Goal: Information Seeking & Learning: Check status

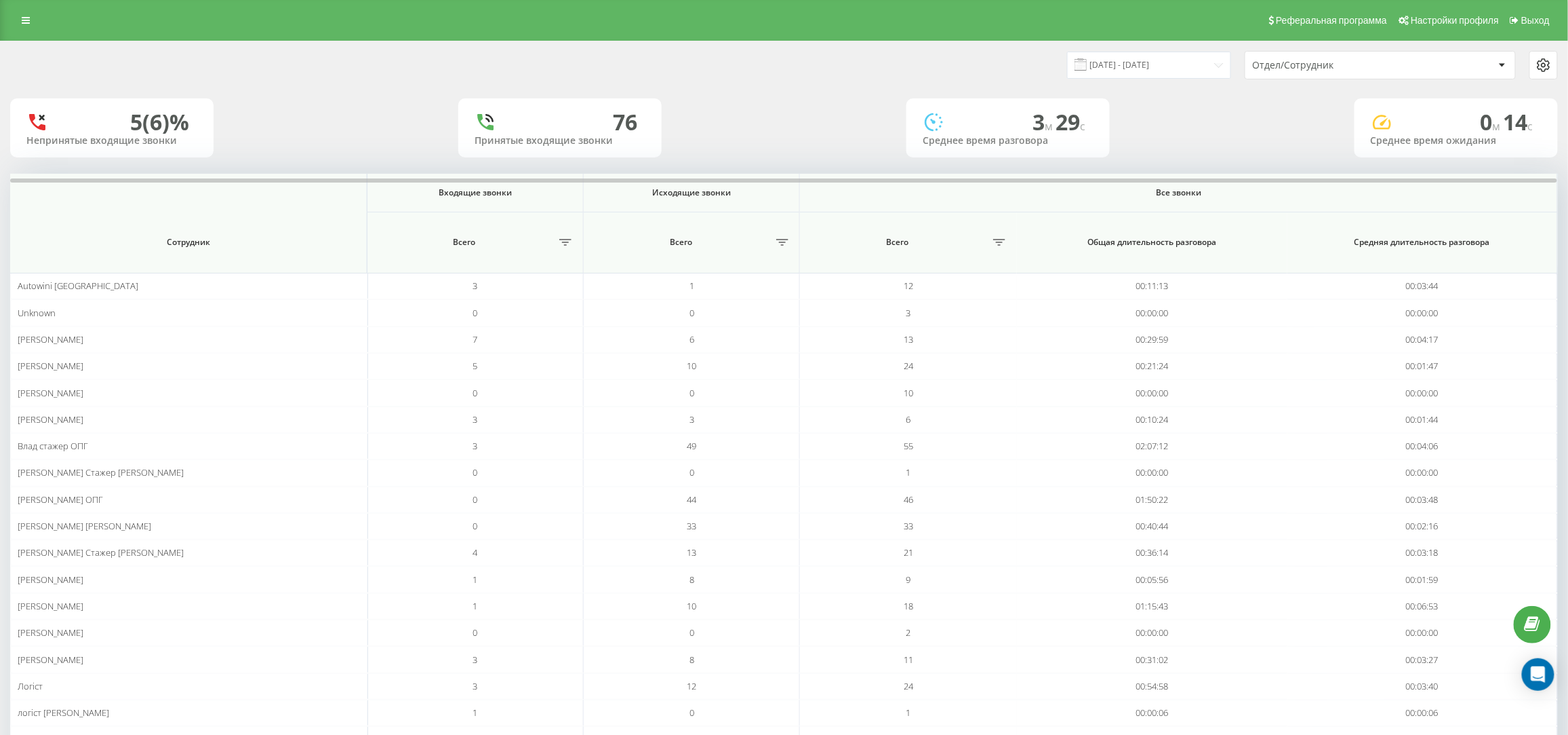
click at [8, 14] on div "Реферальная программа Настройки профиля Выход" at bounding box center [784, 20] width 1568 height 40
click at [27, 16] on icon at bounding box center [26, 20] width 8 height 9
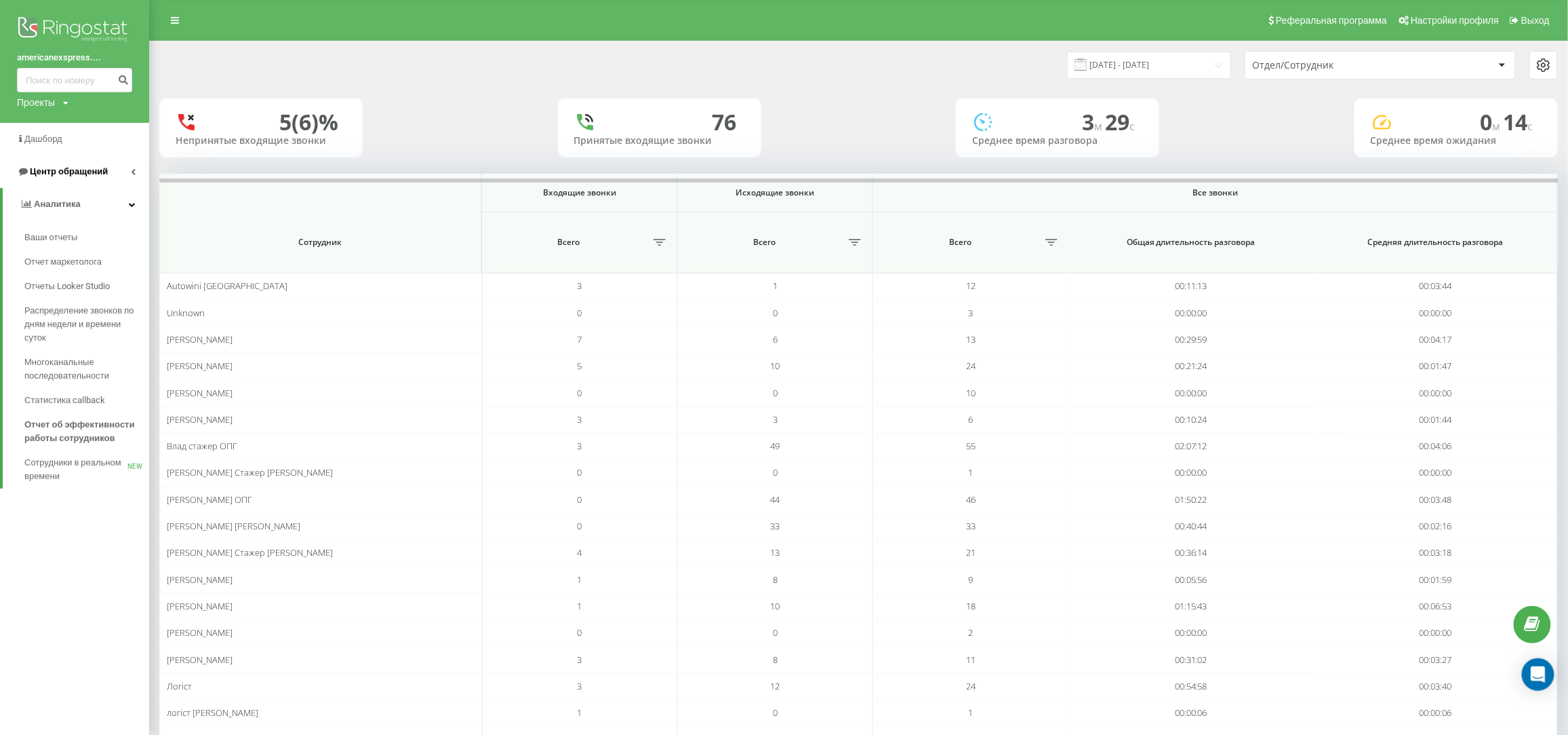
click at [72, 178] on span "Центр обращений" at bounding box center [62, 171] width 91 height 13
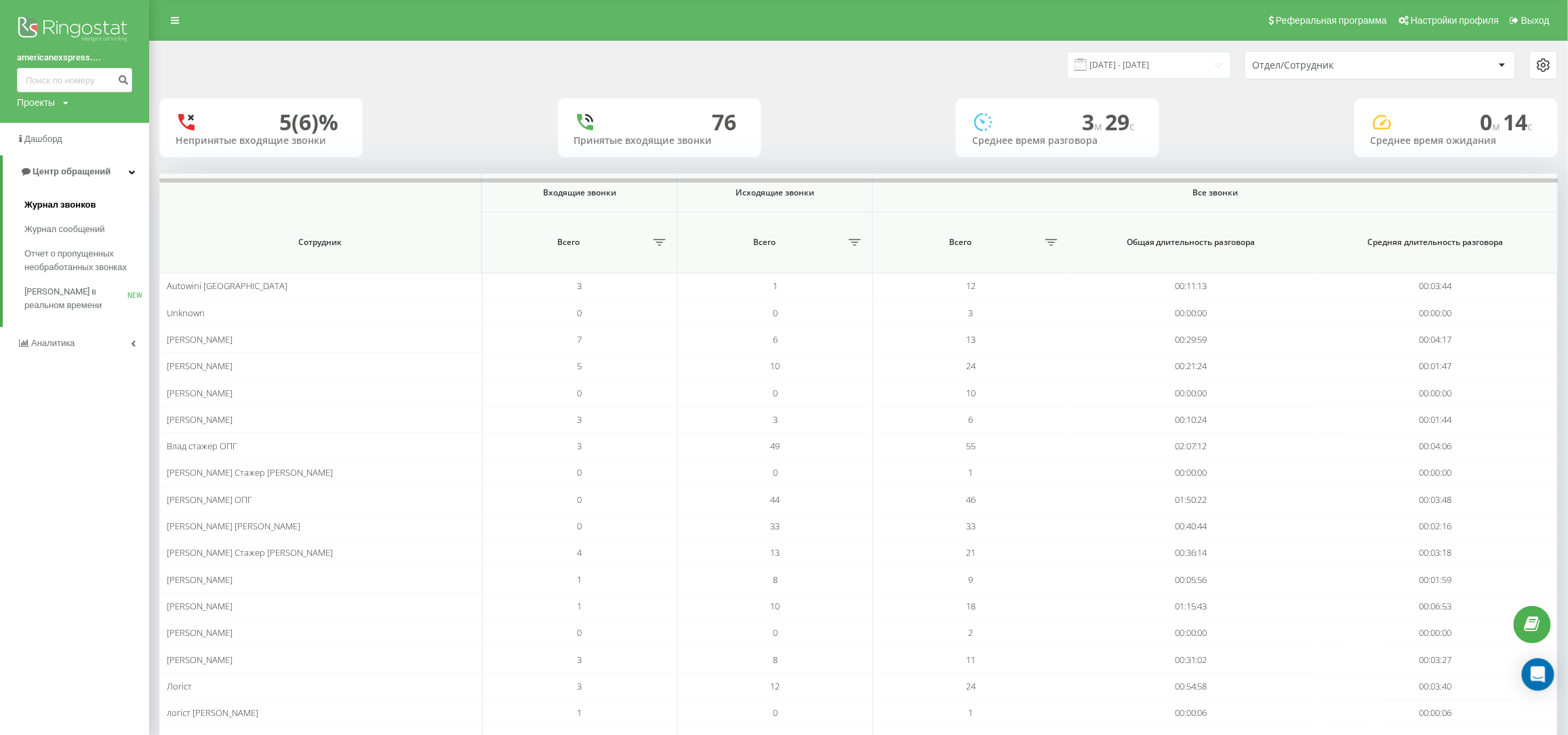
click at [70, 204] on span "Журнал звонков" at bounding box center [60, 204] width 71 height 13
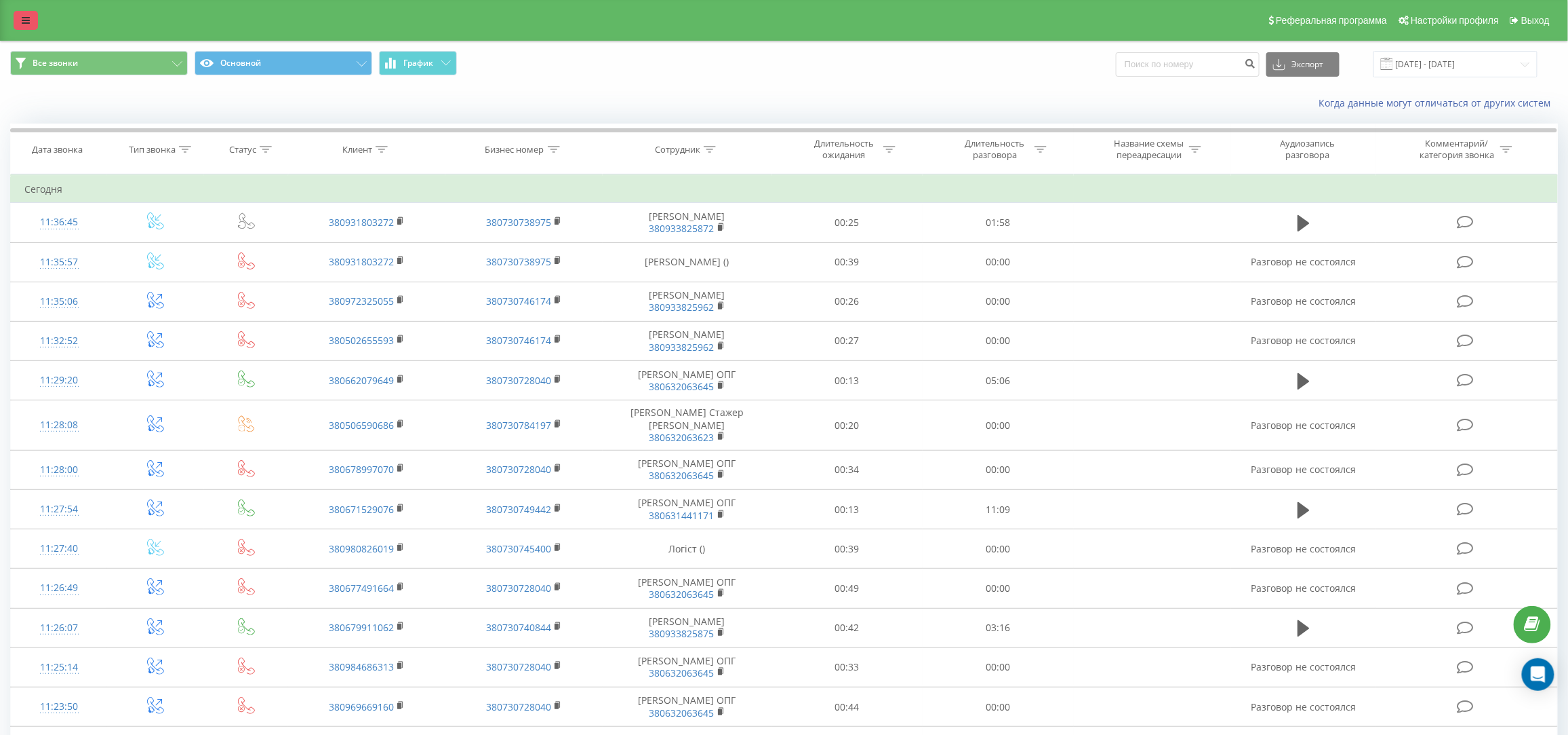
click at [26, 17] on icon at bounding box center [26, 20] width 8 height 9
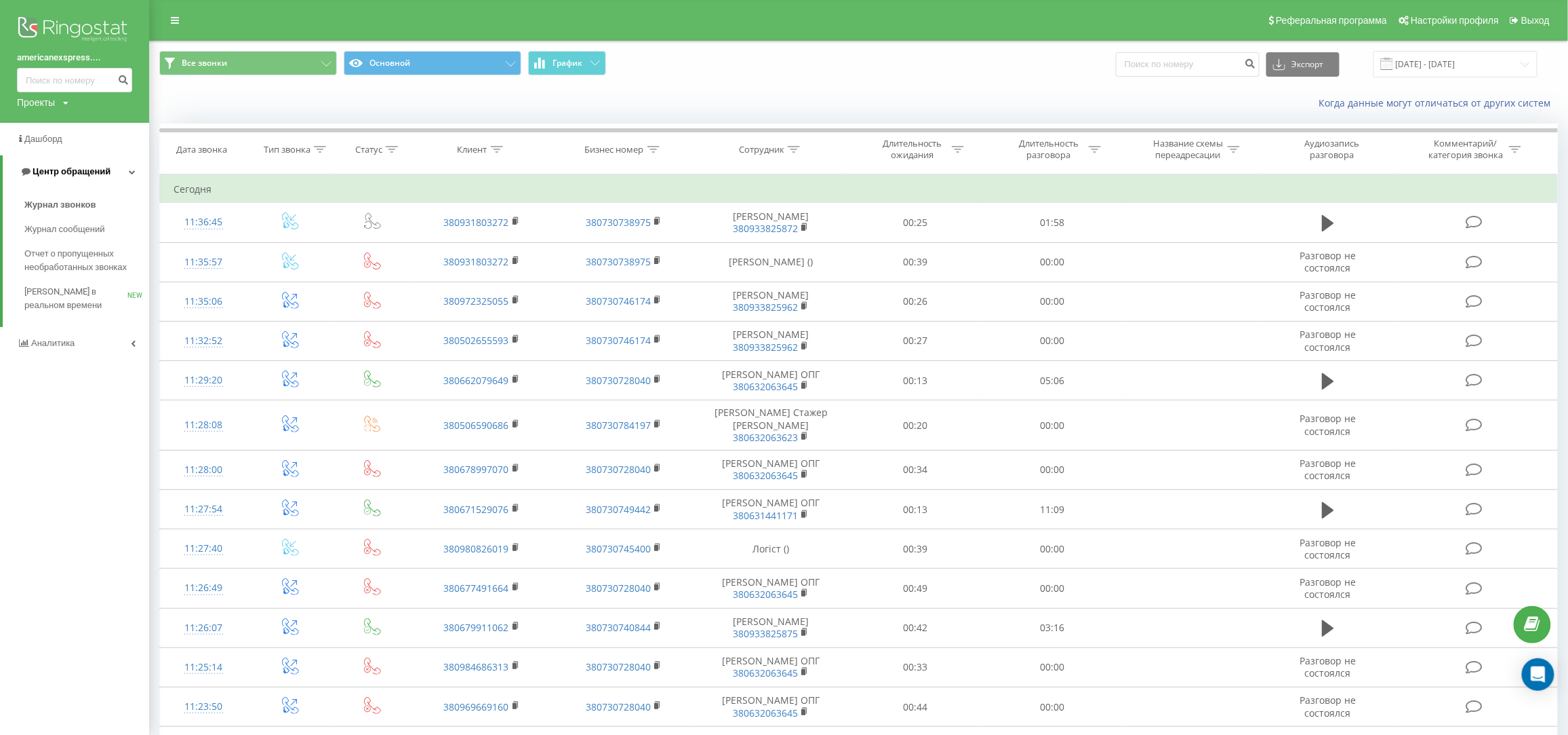
click at [68, 177] on span "Центр обращений" at bounding box center [64, 171] width 91 height 13
click at [68, 174] on span "Центр обращений" at bounding box center [68, 171] width 78 height 10
click at [68, 174] on span "Центр обращений" at bounding box center [71, 171] width 78 height 10
click at [68, 174] on span "Центр обращений" at bounding box center [68, 171] width 78 height 10
click at [1218, 61] on input at bounding box center [1187, 64] width 144 height 24
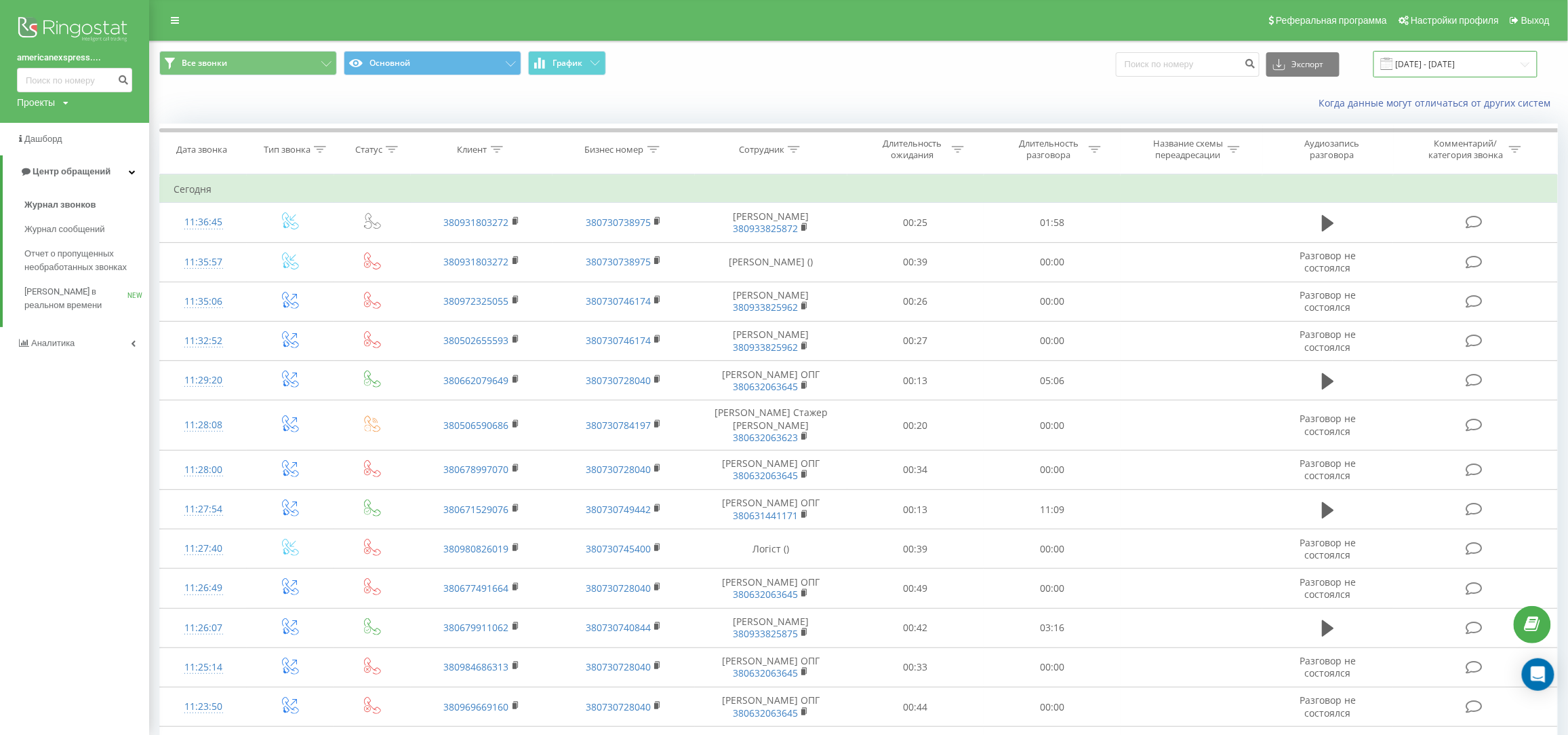
click at [1447, 65] on input "22.07.2025 - 22.08.2025" at bounding box center [1455, 64] width 164 height 26
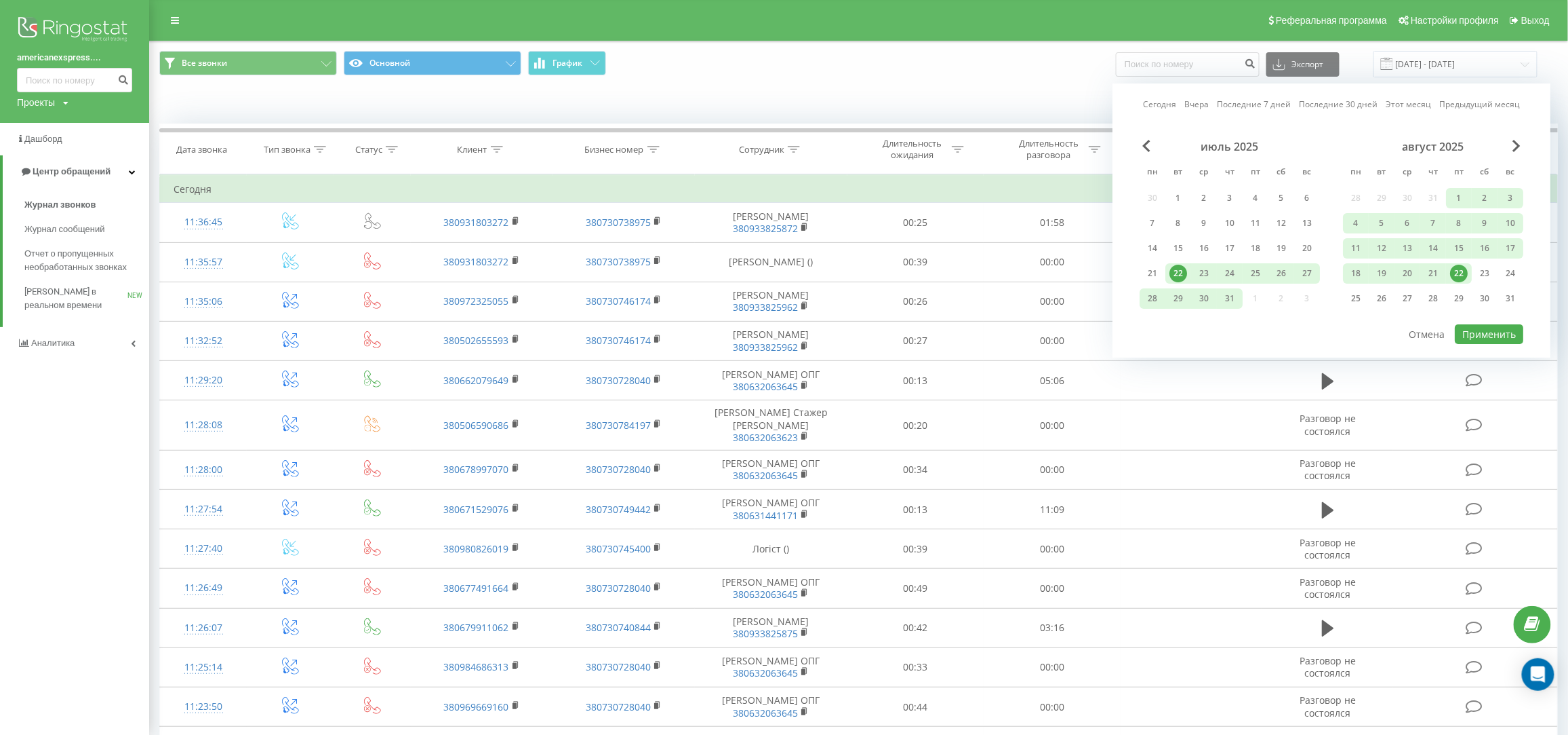
drag, startPoint x: 1323, startPoint y: 104, endPoint x: 1312, endPoint y: 134, distance: 32.0
click at [1323, 104] on link "Последние 30 дней" at bounding box center [1338, 105] width 78 height 13
click at [1484, 329] on button "Применить" at bounding box center [1490, 333] width 68 height 19
type input "24.07.2025 - 22.08.2025"
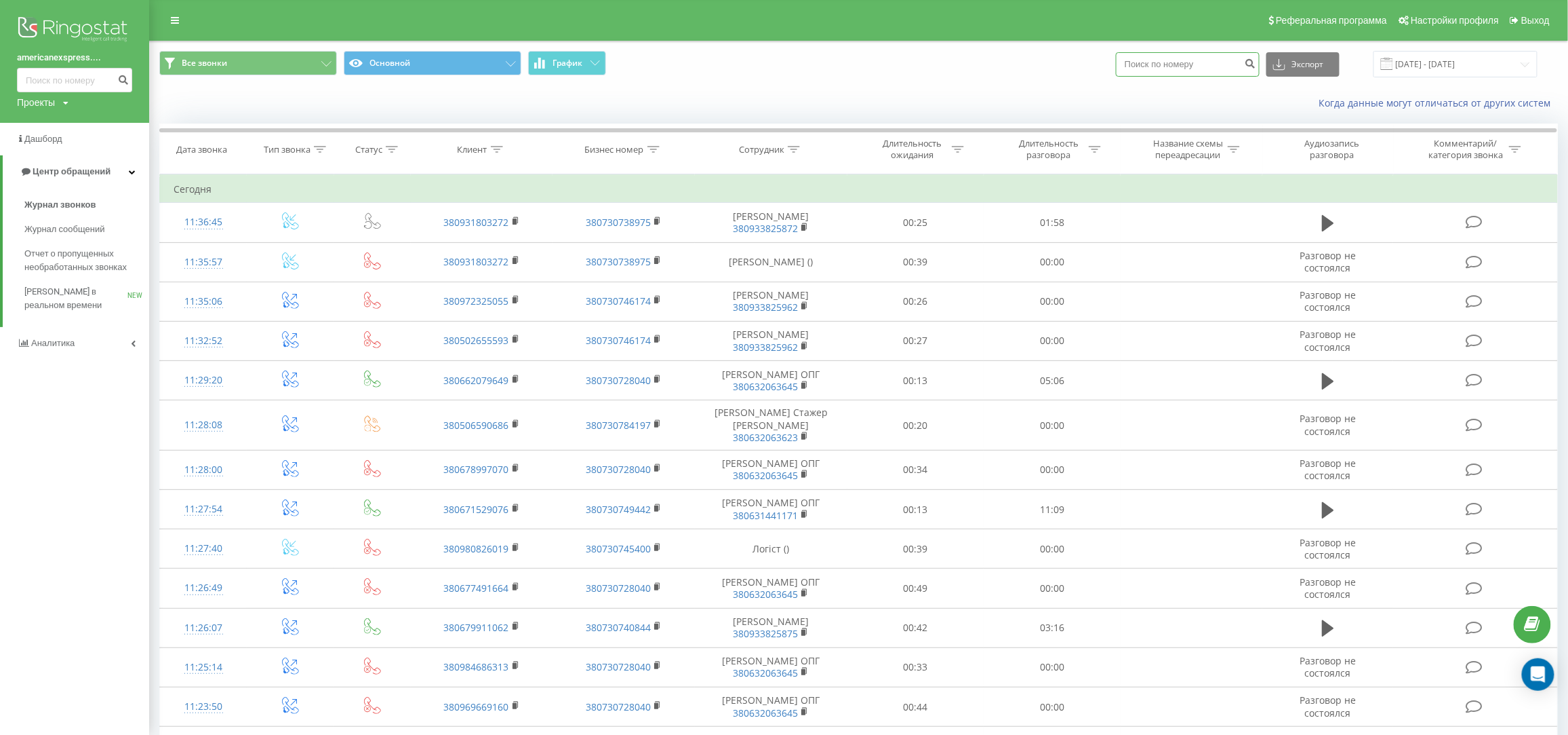
click at [1183, 65] on input at bounding box center [1187, 64] width 144 height 24
paste input "+380675037152"
click at [1179, 61] on input "+380675037152" at bounding box center [1187, 64] width 144 height 24
type input "0675037152"
